Goal: Book appointment/travel/reservation

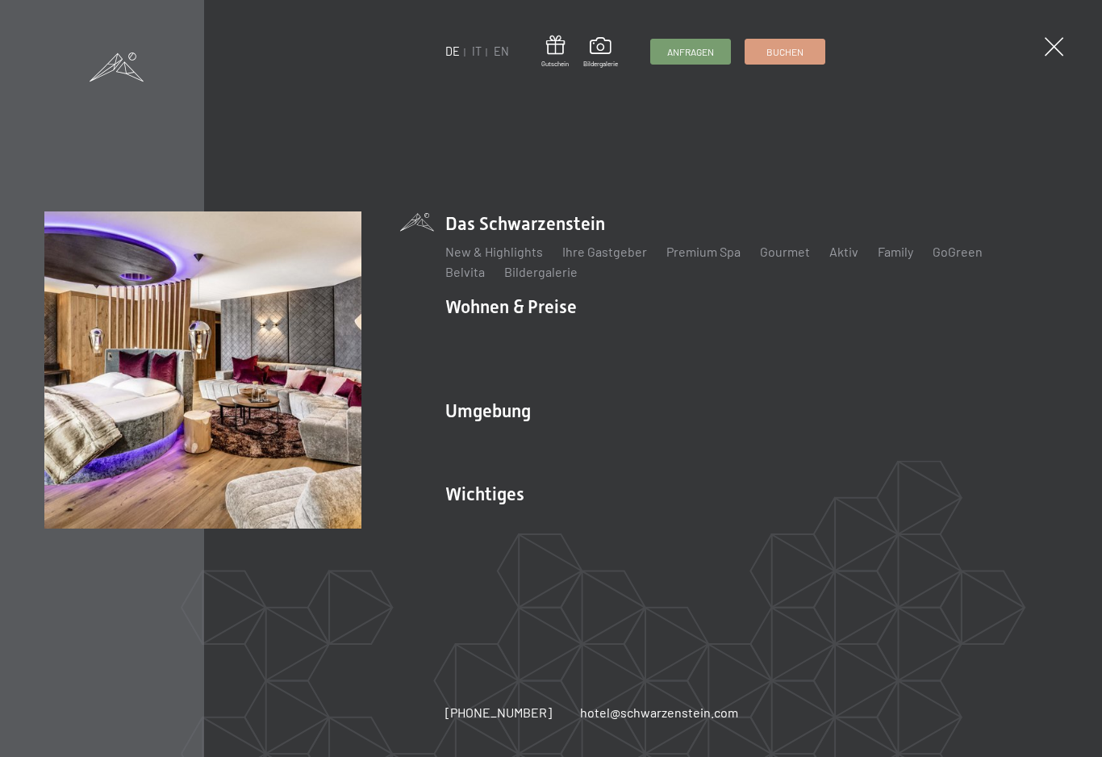
click at [711, 338] on link "Angebote" at bounding box center [711, 334] width 56 height 15
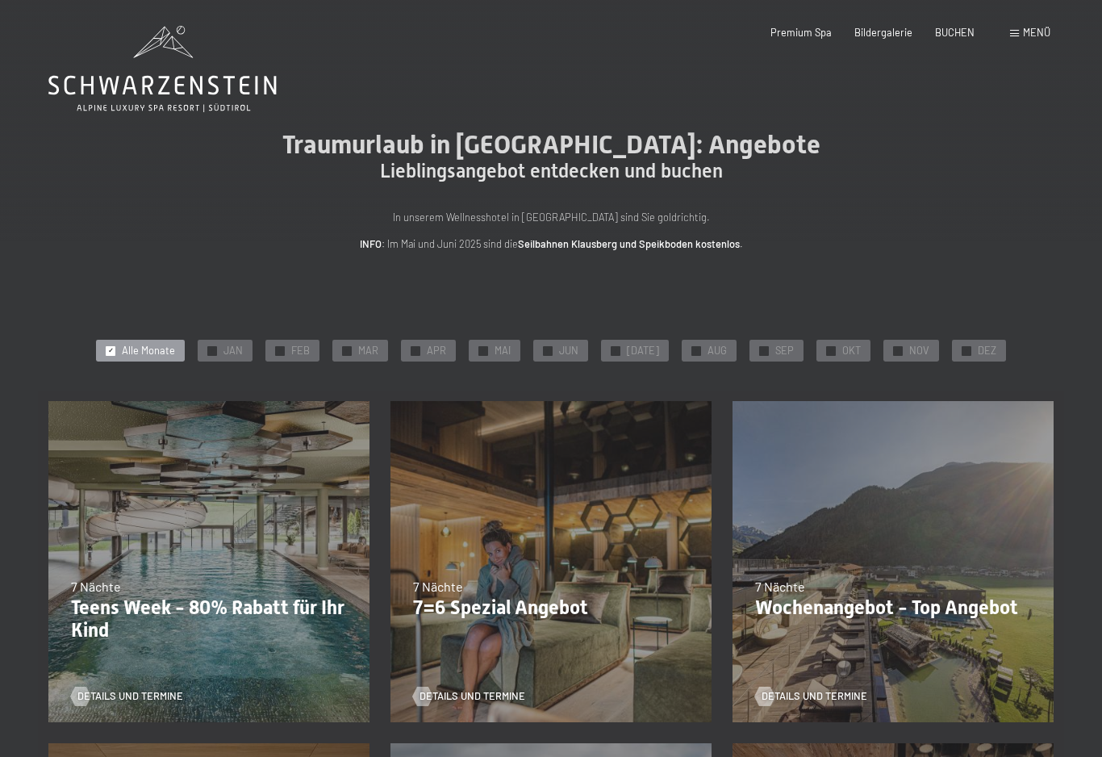
click at [252, 353] on div "✓ JAN" at bounding box center [225, 351] width 55 height 23
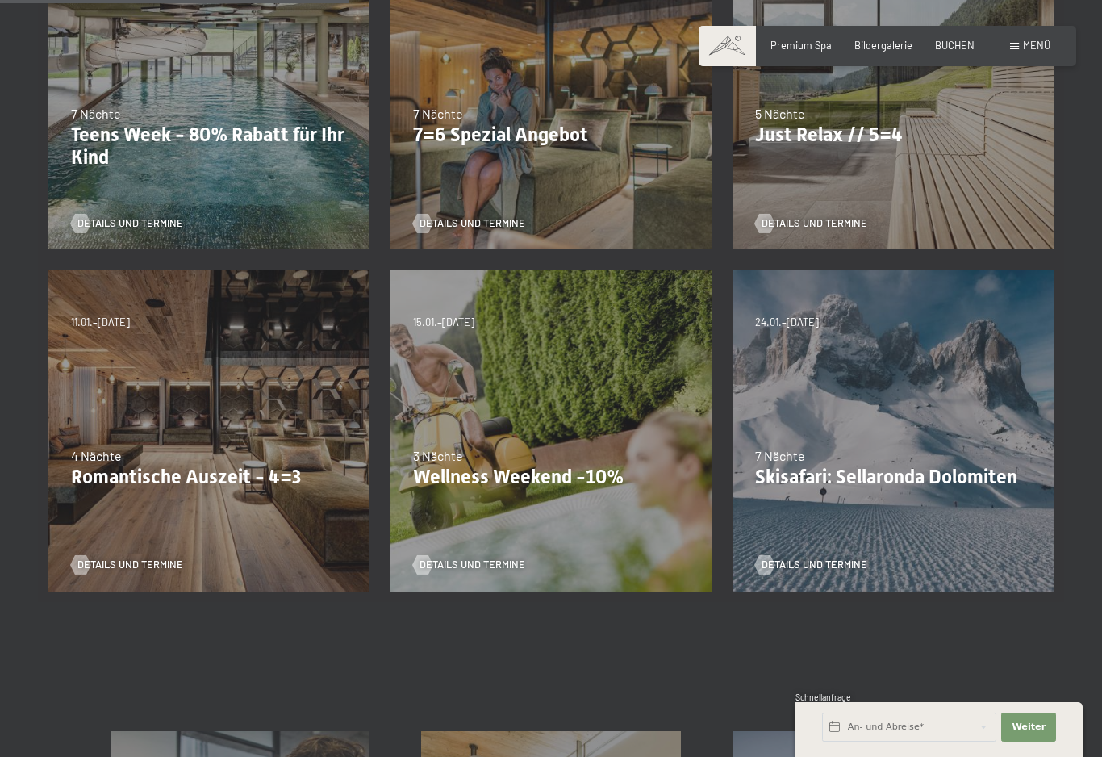
scroll to position [482, 0]
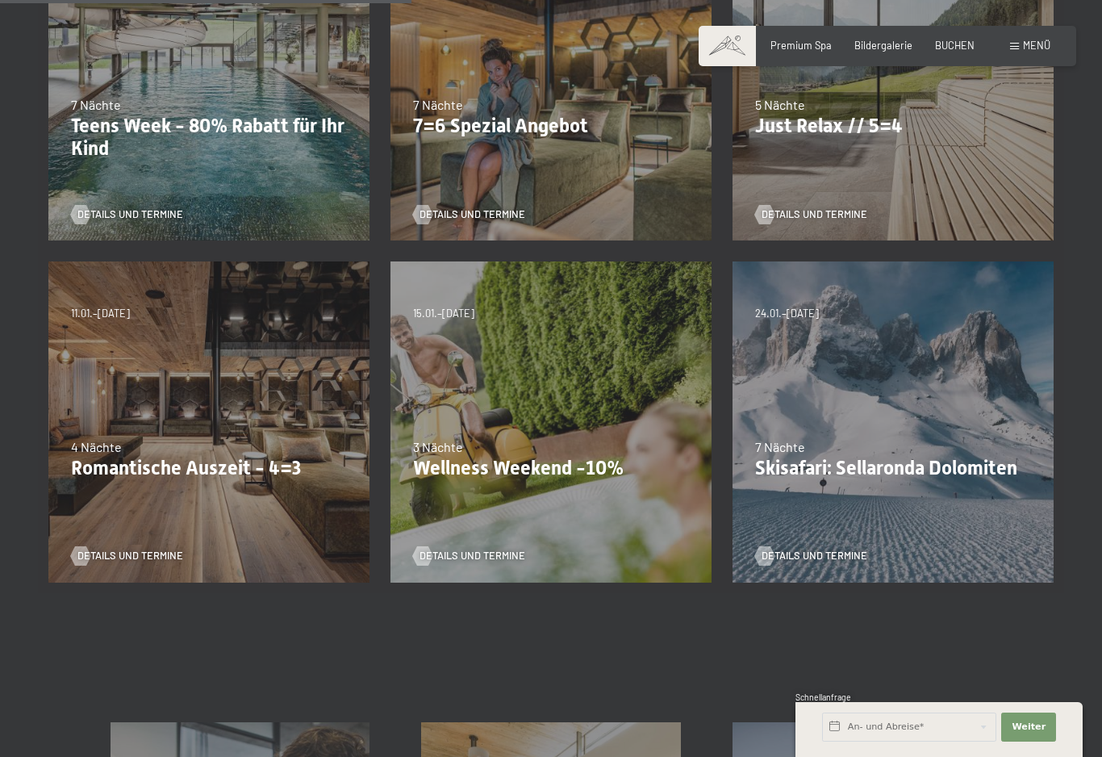
click at [204, 392] on div "09.11.–05.12.2025 08.12.–19.12.2025 11.01.–23.01.2026 08.03.–27.03.2026 29.03.–…" at bounding box center [209, 422] width 342 height 342
click at [181, 374] on div "09.11.–05.12.2025 08.12.–19.12.2025 11.01.–23.01.2026 08.03.–27.03.2026 29.03.–…" at bounding box center [209, 422] width 342 height 342
click at [192, 378] on div "09.11.–05.12.2025 08.12.–19.12.2025 11.01.–23.01.2026 08.03.–27.03.2026 29.03.–…" at bounding box center [209, 422] width 342 height 342
click at [140, 550] on span "Details und Termine" at bounding box center [130, 556] width 106 height 15
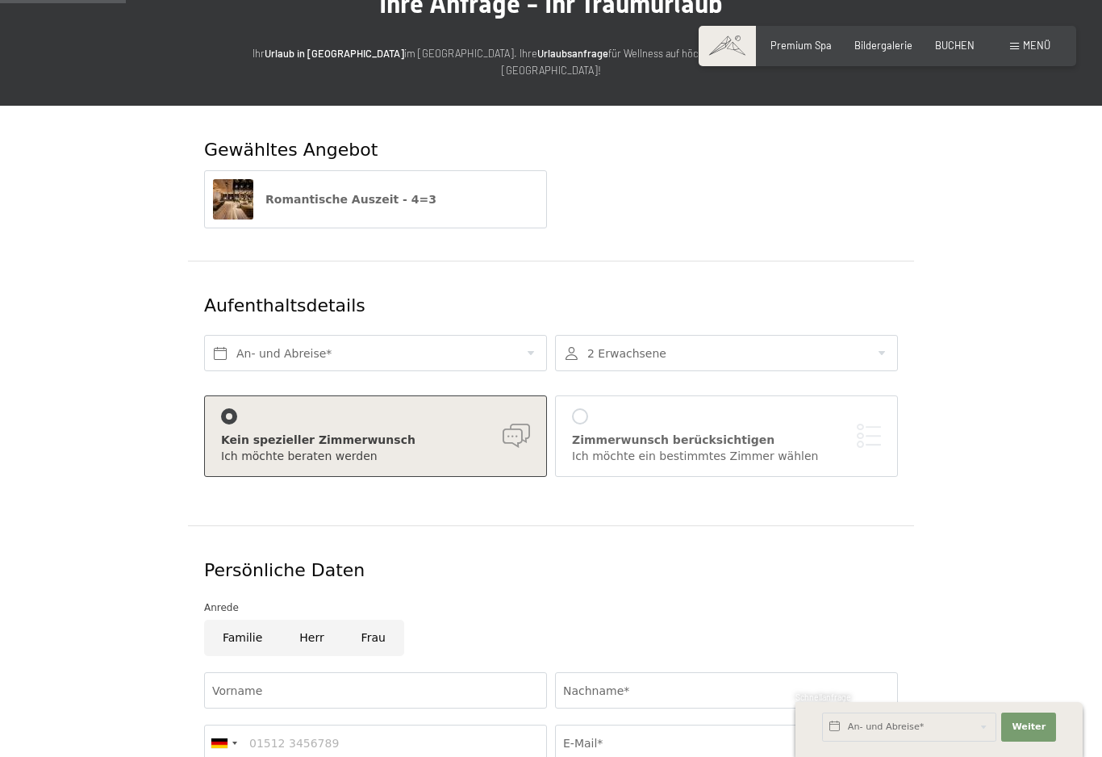
scroll to position [143, 0]
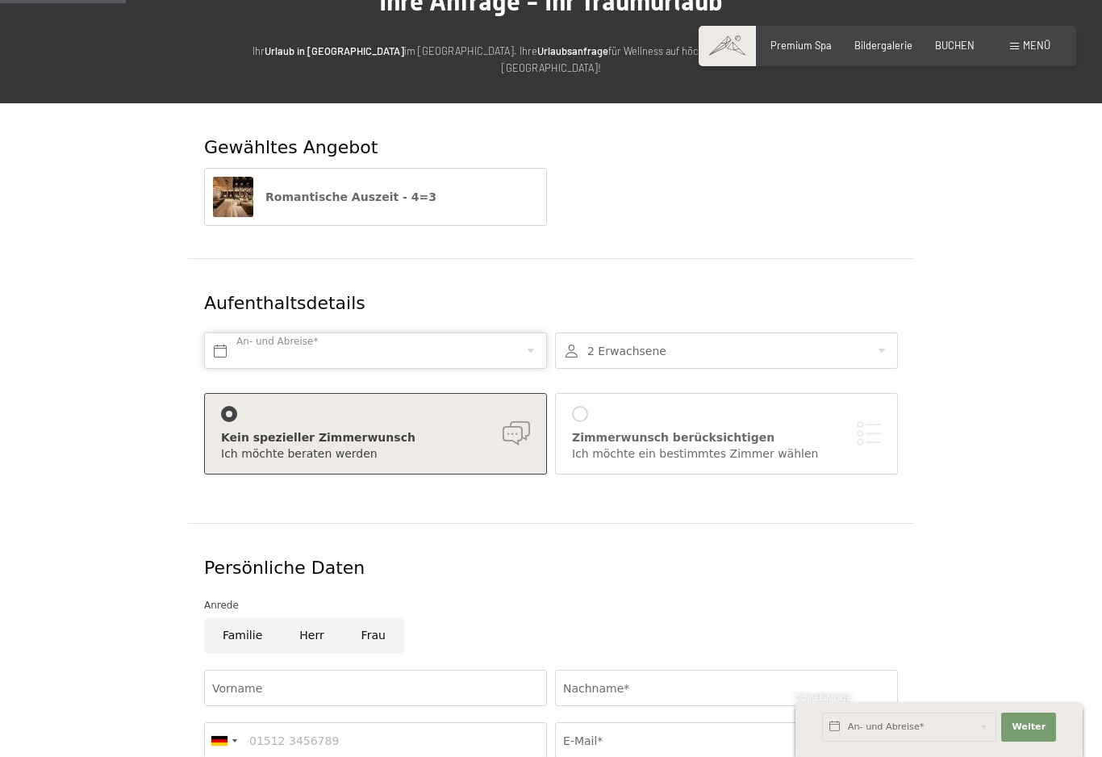
click at [530, 333] on input "text" at bounding box center [375, 351] width 343 height 36
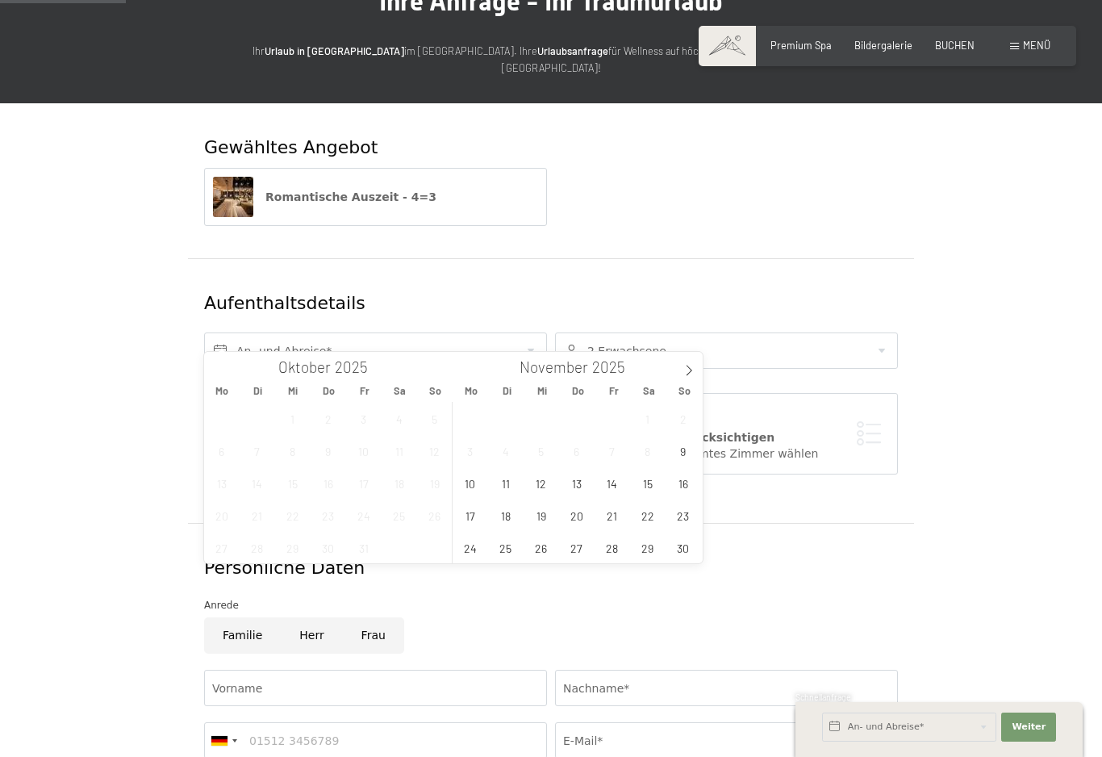
click at [696, 362] on span at bounding box center [689, 365] width 27 height 27
click at [688, 370] on icon at bounding box center [689, 370] width 11 height 11
type input "2026"
click at [509, 478] on span "13" at bounding box center [505, 482] width 31 height 31
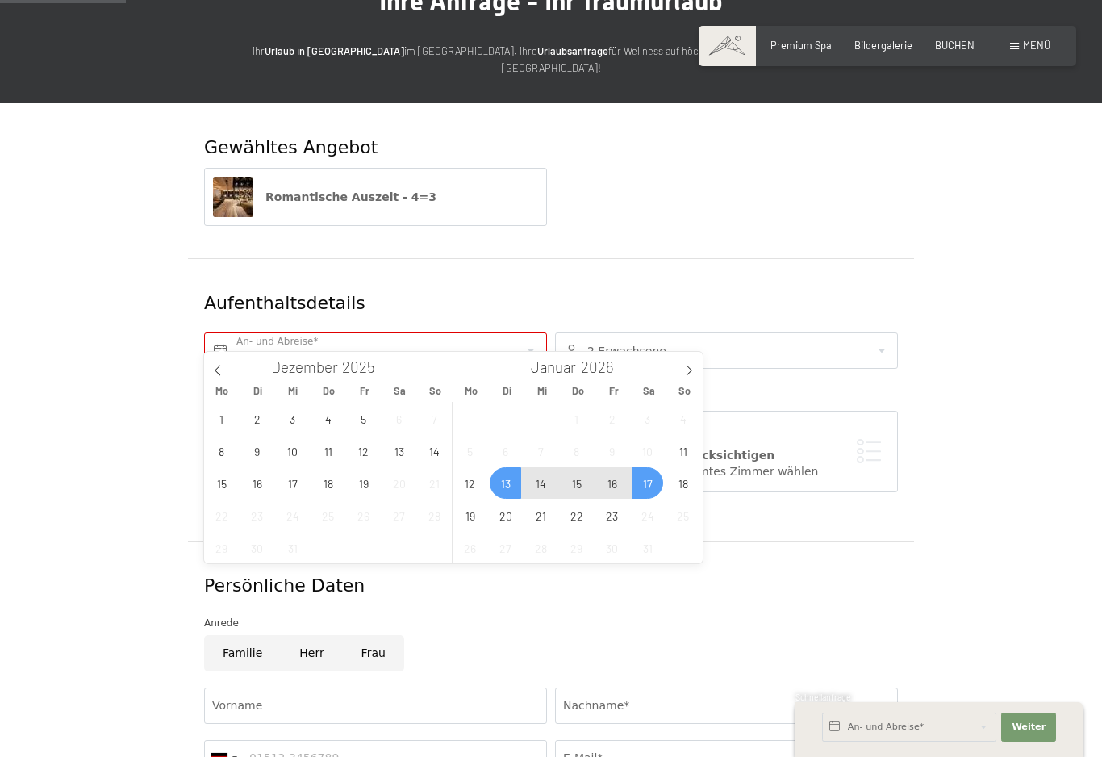
click at [644, 479] on span "17" at bounding box center [647, 482] width 31 height 31
type input "Di. 13.01.2026 - Sa. 17.01.2026"
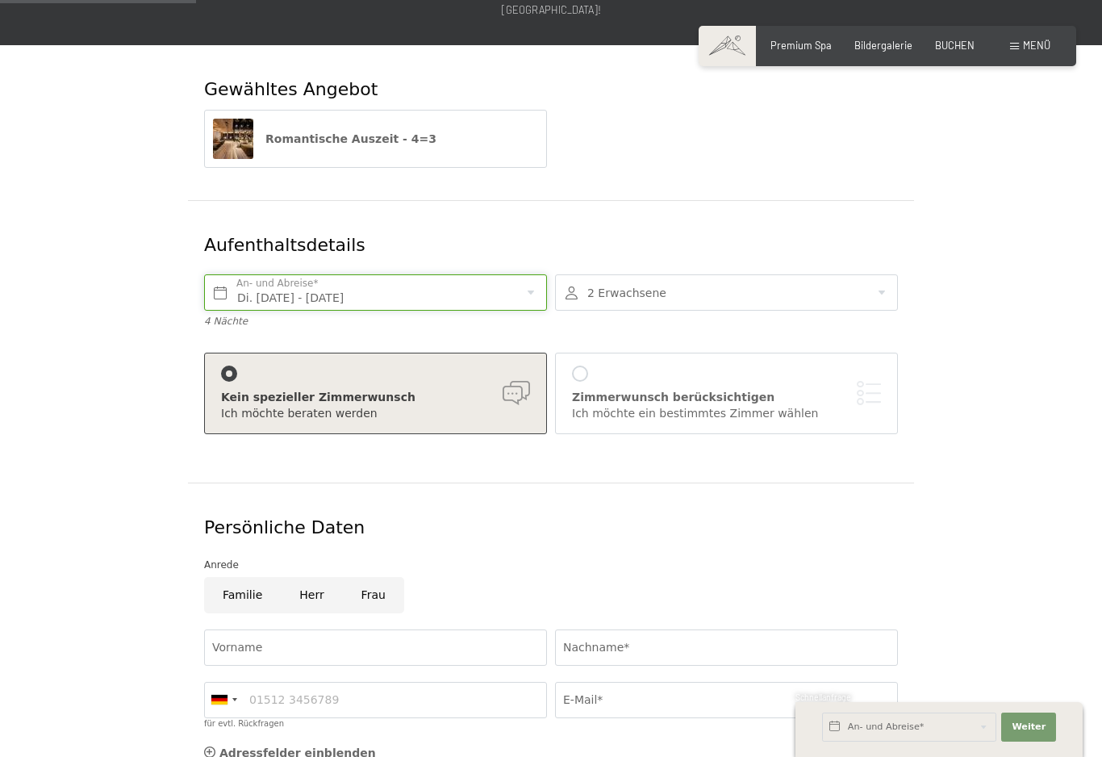
scroll to position [231, 0]
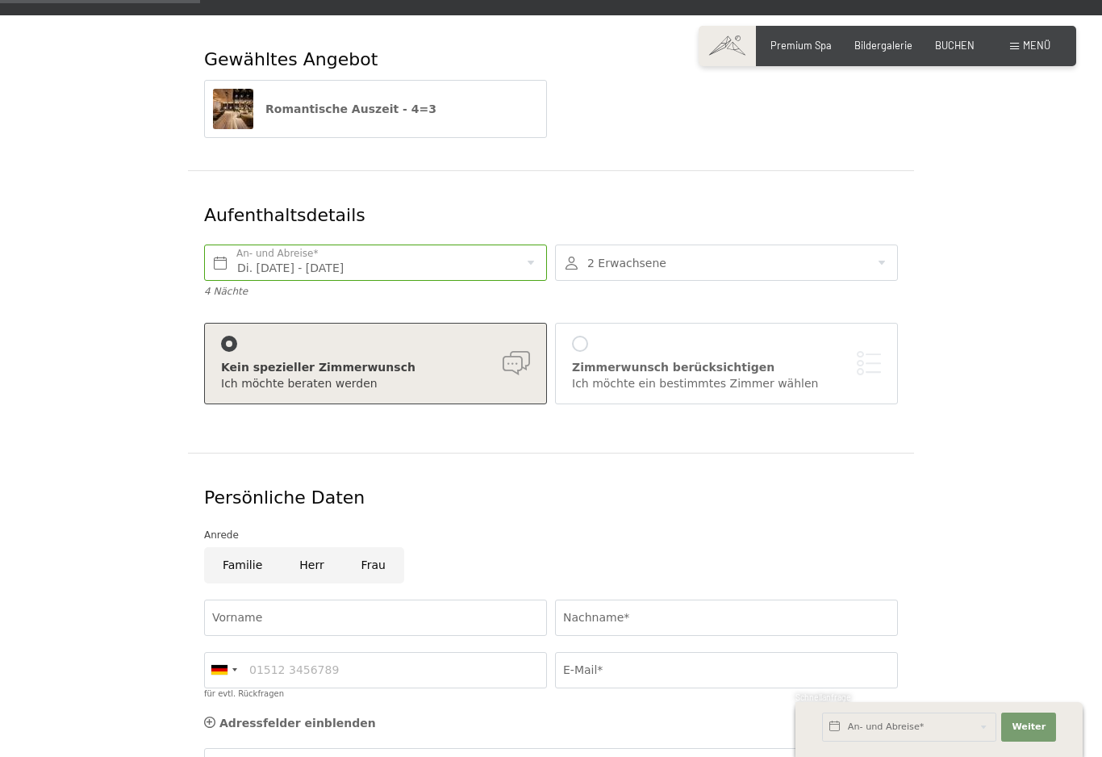
click at [580, 336] on div at bounding box center [580, 344] width 16 height 16
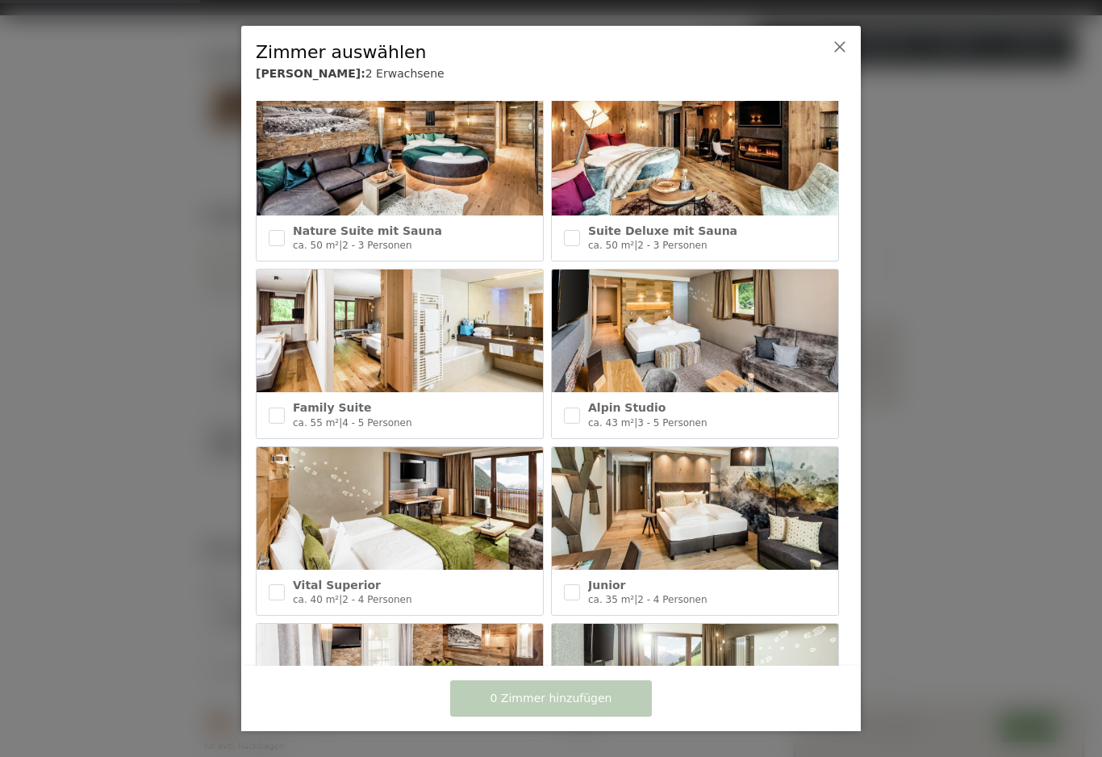
scroll to position [379, 0]
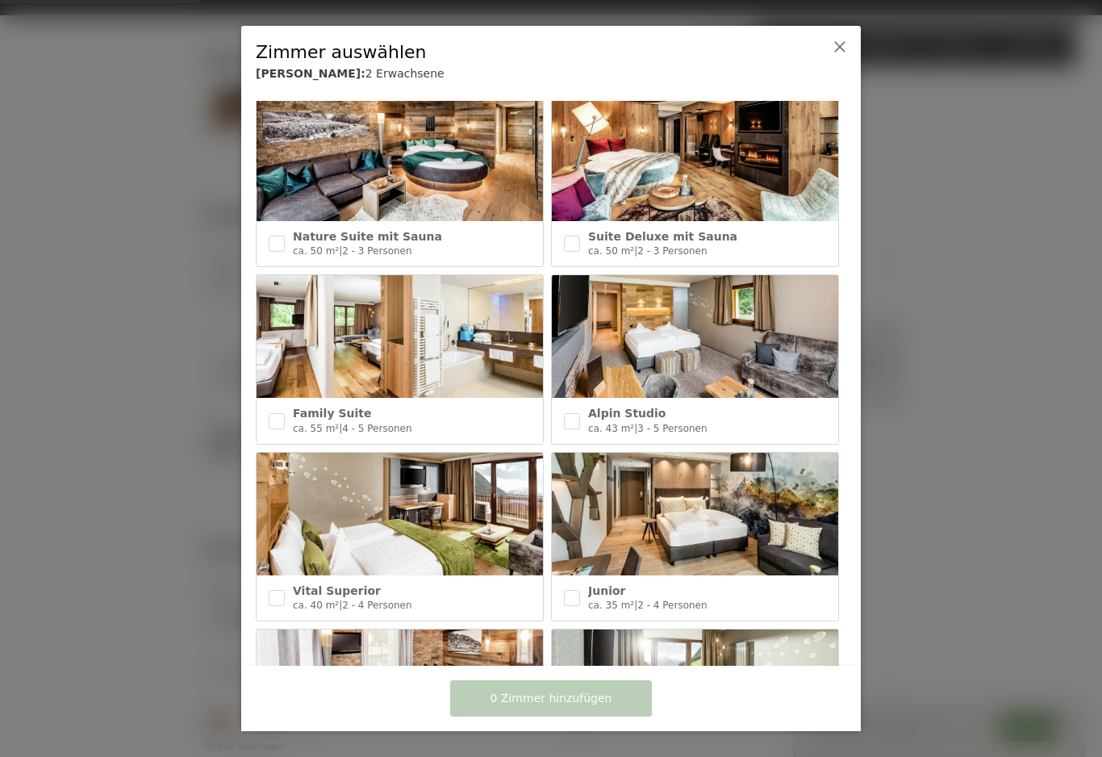
click at [281, 590] on input "checkbox" at bounding box center [277, 598] width 16 height 16
checkbox input "true"
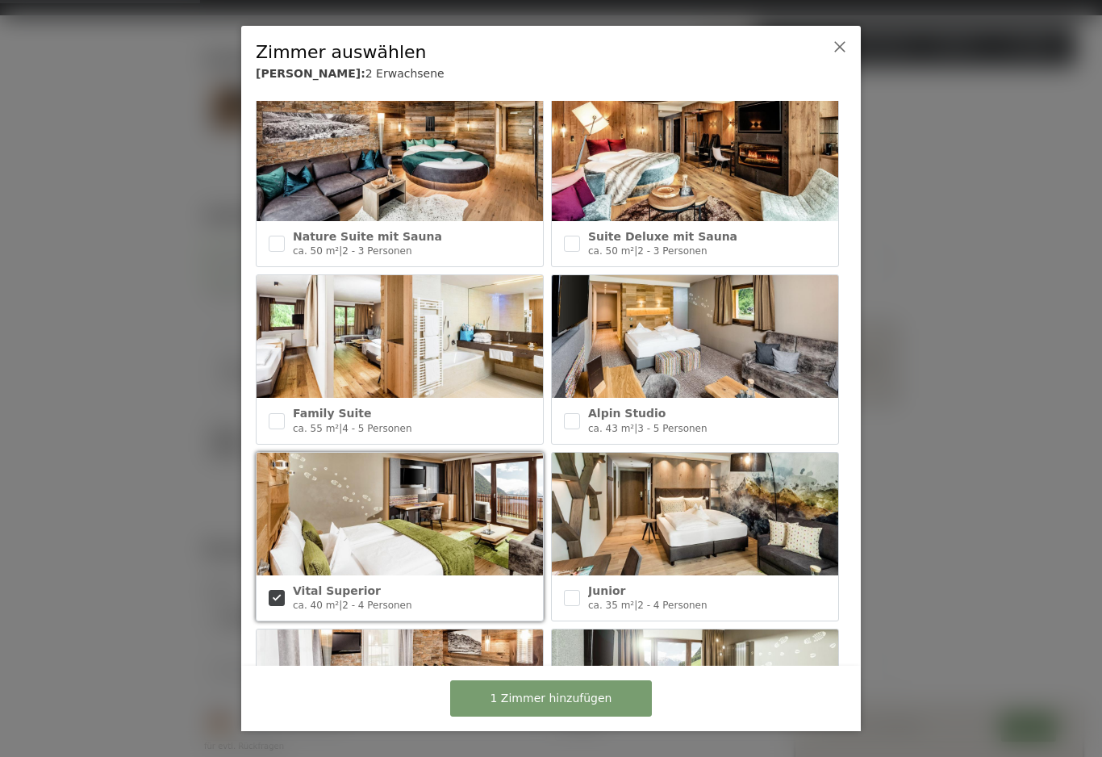
click at [577, 413] on input "checkbox" at bounding box center [572, 421] width 16 height 16
checkbox input "true"
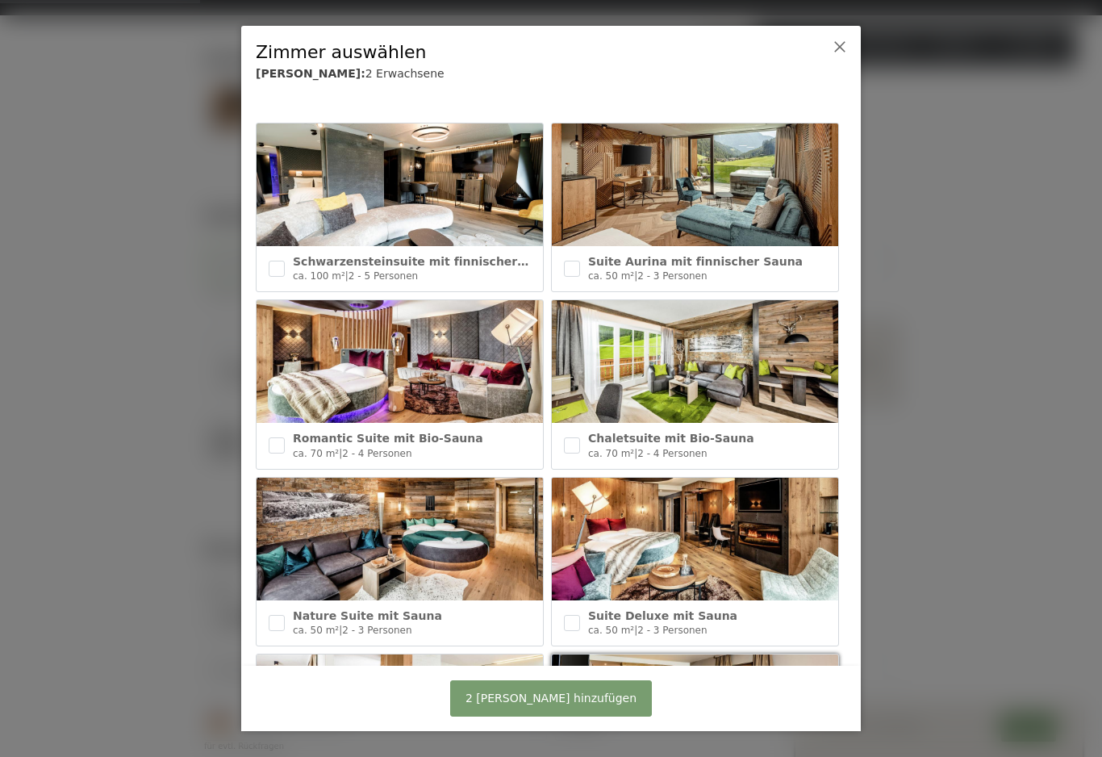
scroll to position [0, 0]
click at [276, 438] on input "checkbox" at bounding box center [277, 445] width 16 height 16
checkbox input "true"
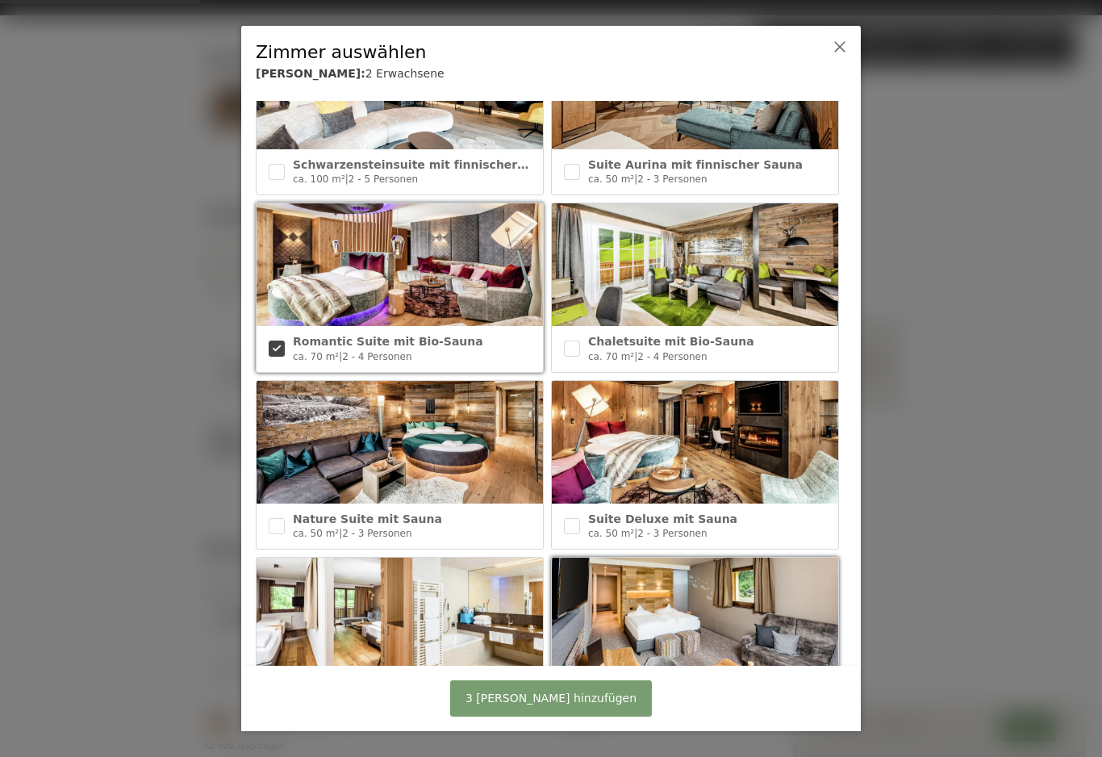
scroll to position [98, 0]
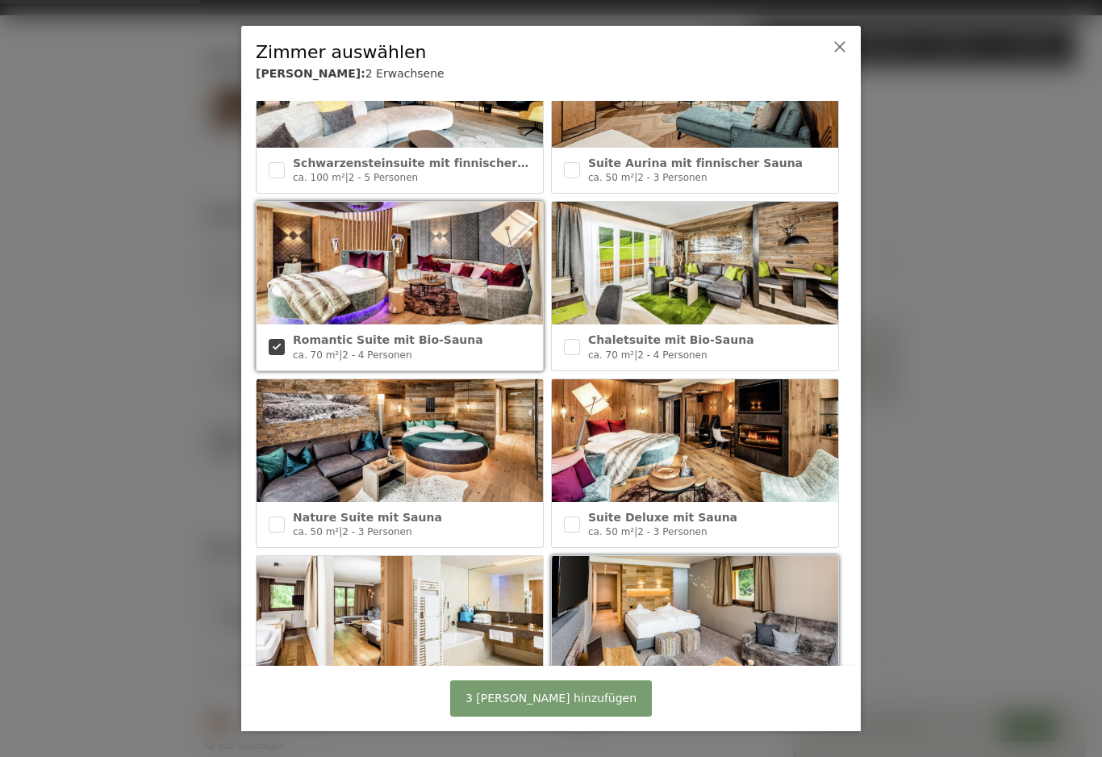
click at [279, 510] on div at bounding box center [277, 524] width 16 height 29
checkbox input "true"
click at [579, 518] on input "checkbox" at bounding box center [572, 525] width 16 height 16
checkbox input "true"
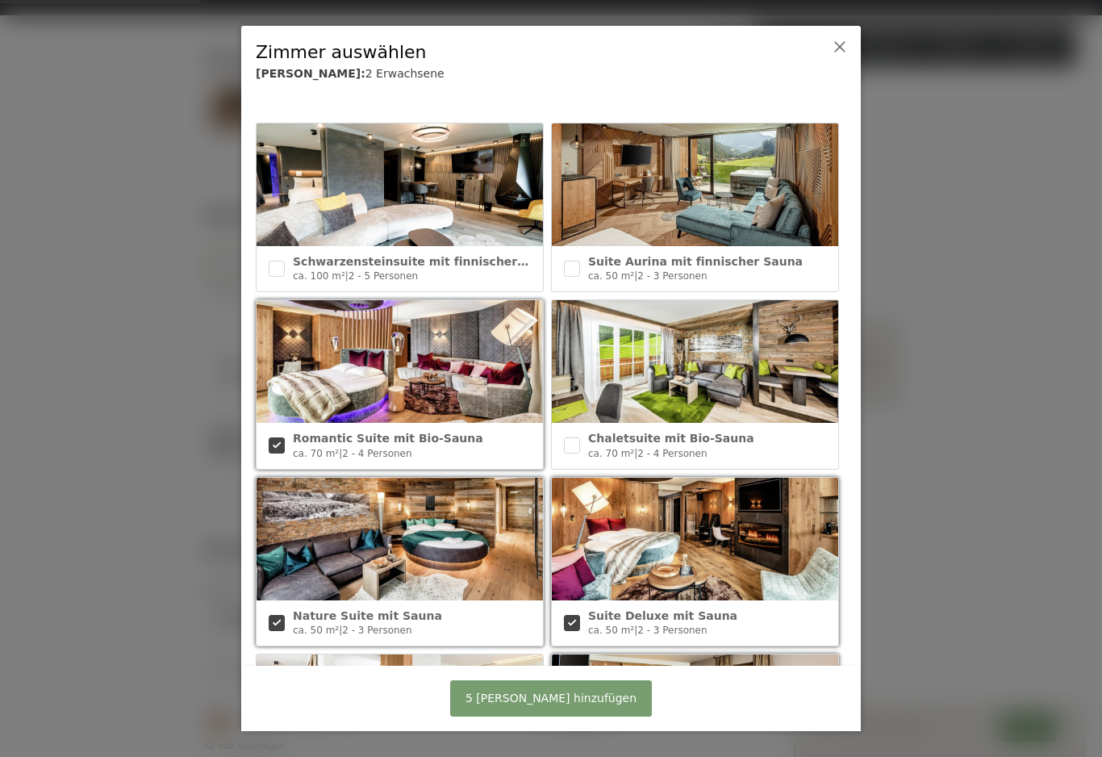
scroll to position [0, 0]
click at [598, 707] on span "5 Zimmer hinzufügen" at bounding box center [551, 699] width 171 height 16
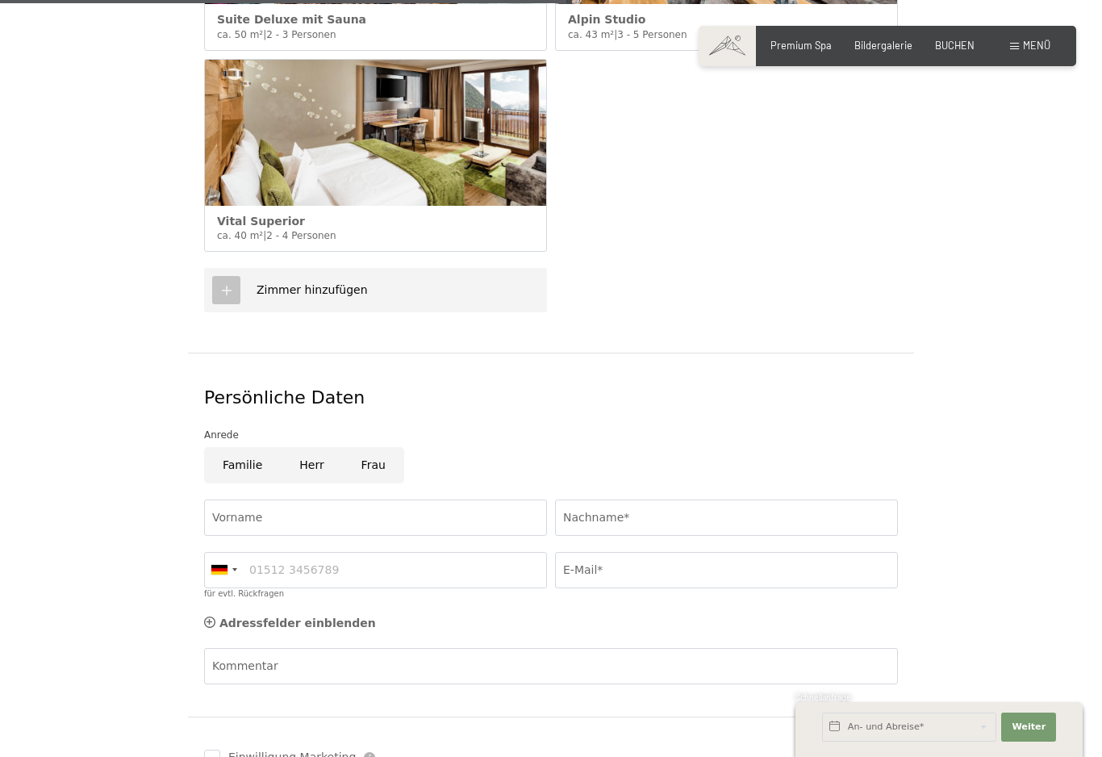
scroll to position [1018, 0]
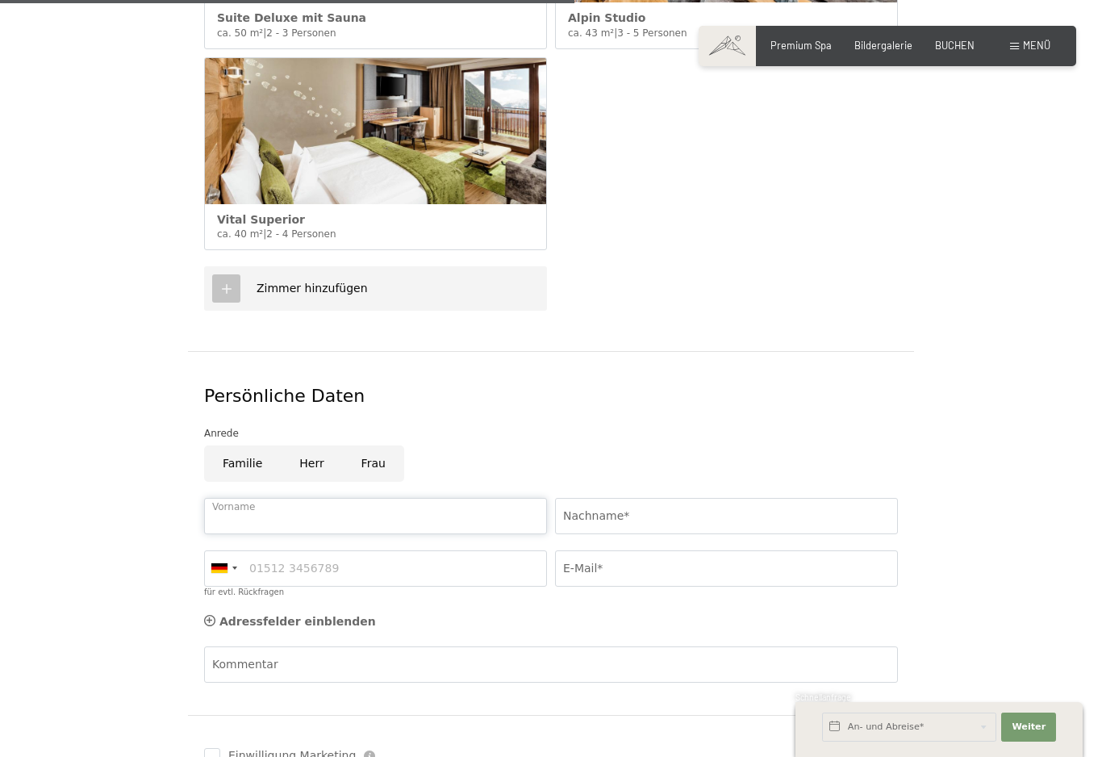
click at [473, 500] on input "Vorname" at bounding box center [375, 516] width 343 height 36
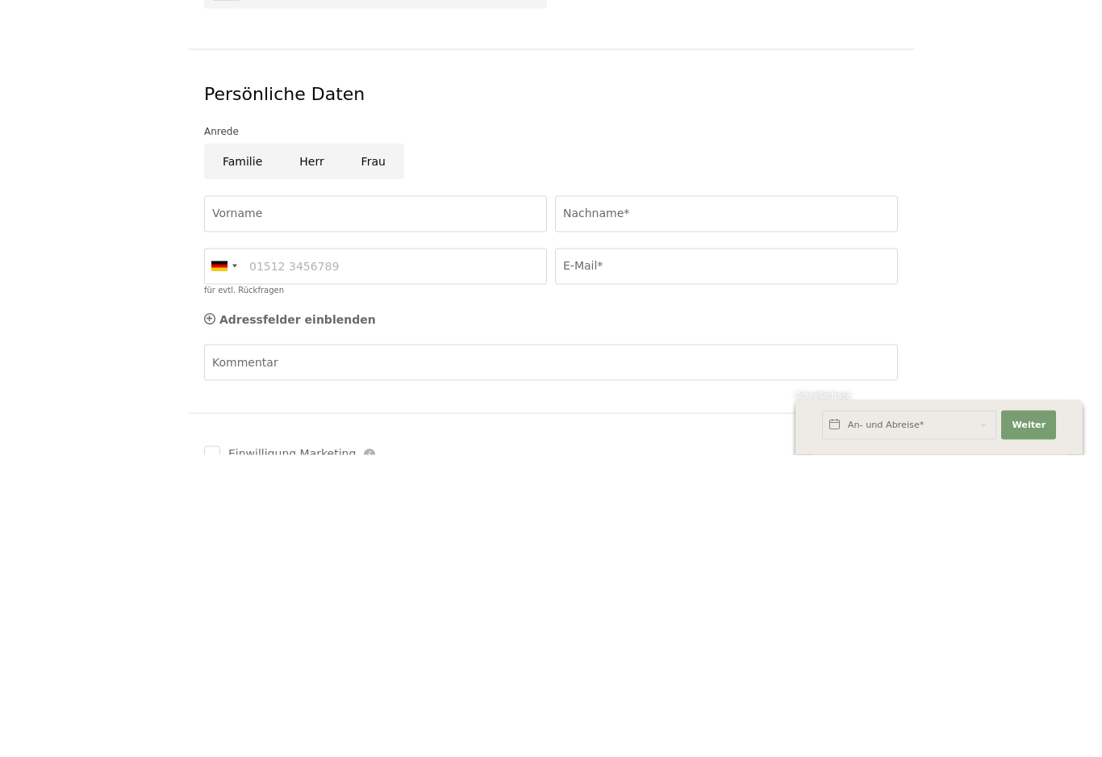
scroll to position [1320, 0]
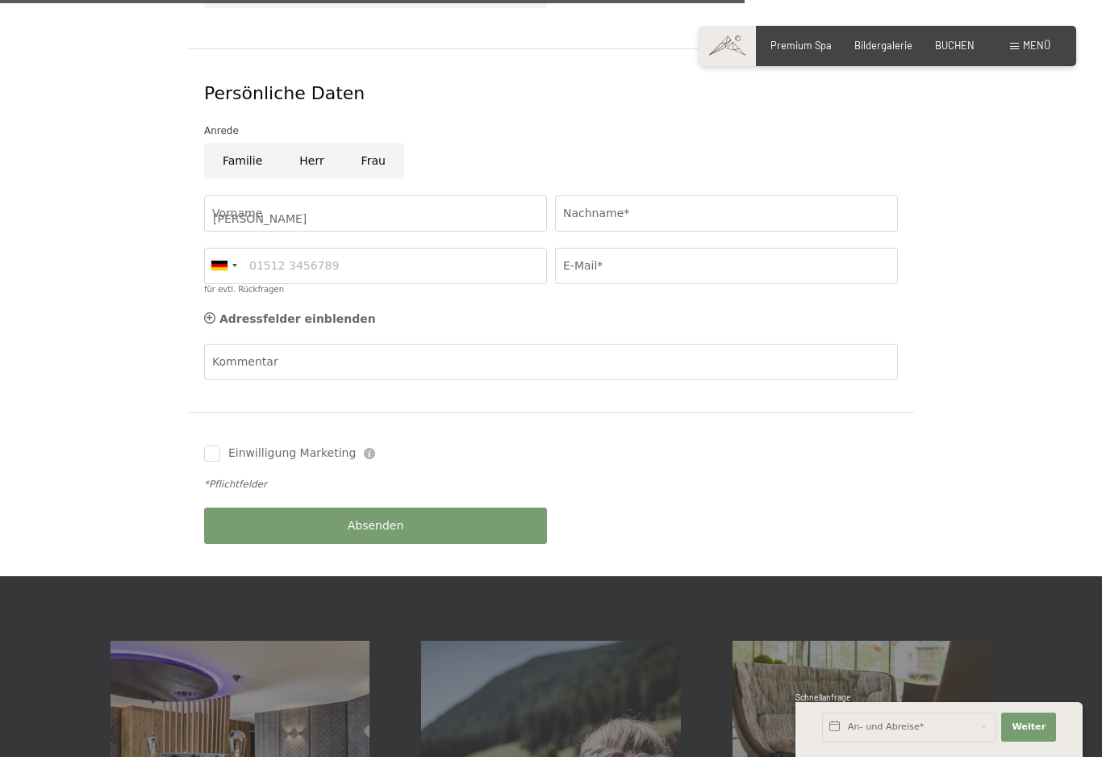
type input "Thomas"
click at [713, 198] on input "Nachname*" at bounding box center [726, 213] width 343 height 36
type input "Mittermair"
click at [303, 150] on input "Herr" at bounding box center [311, 161] width 61 height 36
radio input "true"
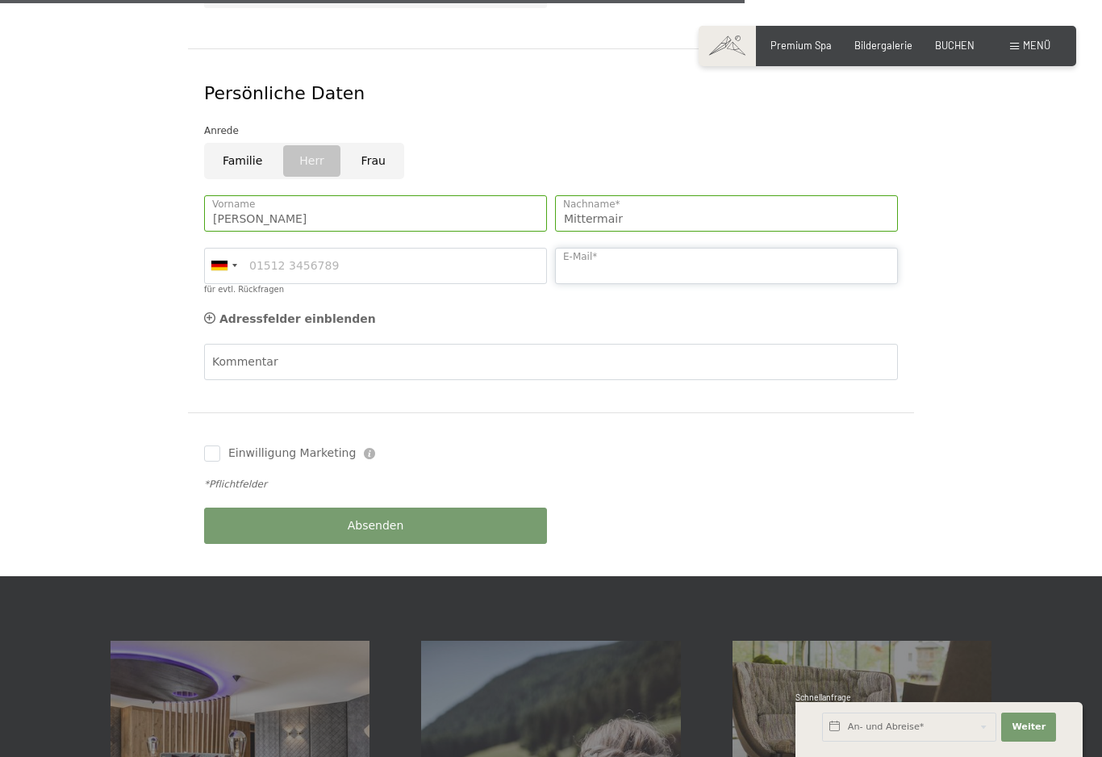
click at [725, 248] on input "E-Mail*" at bounding box center [726, 266] width 343 height 36
type input "mittermair97@icloud.com"
click at [219, 446] on input "Einwilligung Marketing" at bounding box center [212, 454] width 16 height 16
checkbox input "true"
click at [425, 508] on button "Absenden" at bounding box center [375, 526] width 343 height 36
